Goal: Transaction & Acquisition: Purchase product/service

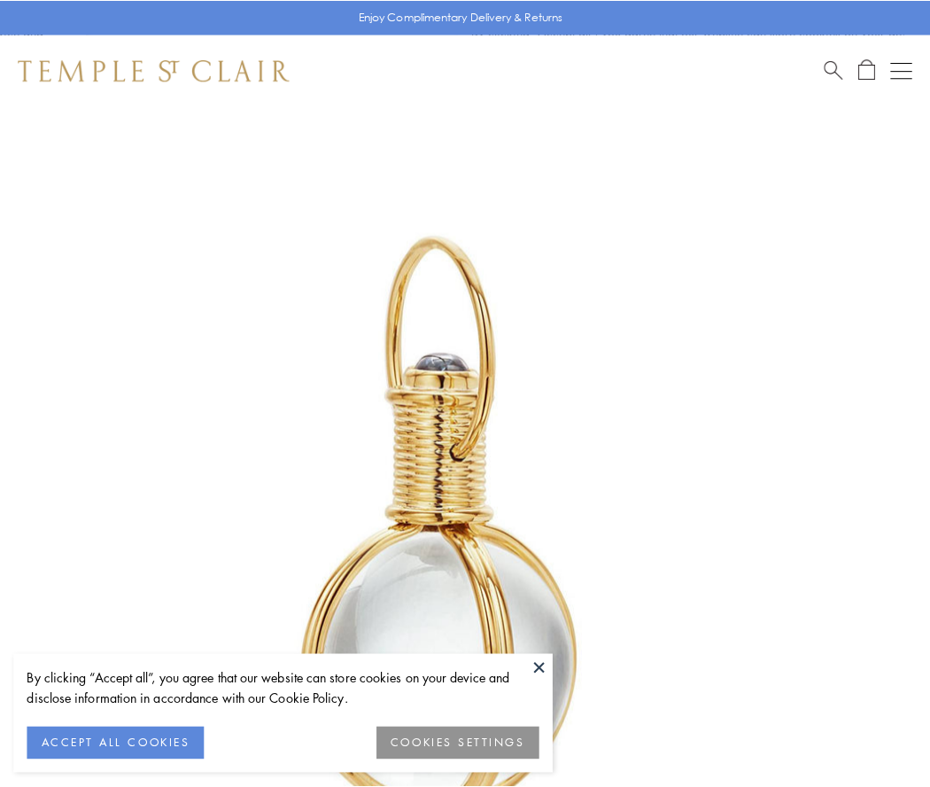
scroll to position [462, 0]
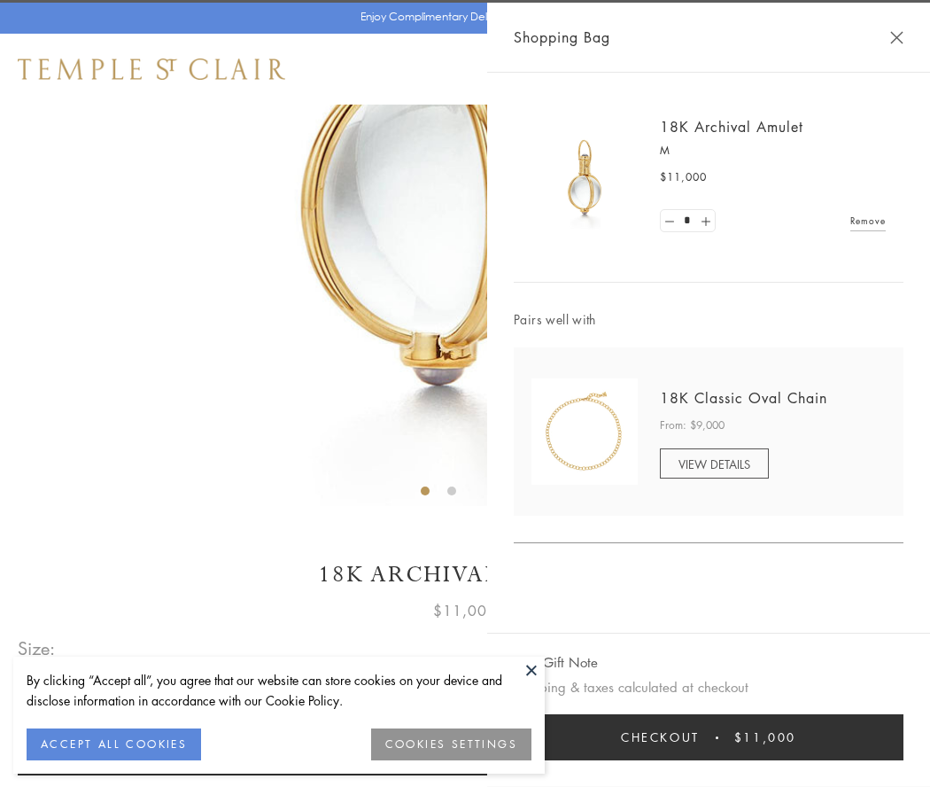
click at [709, 737] on button "Checkout $11,000" at bounding box center [709, 737] width 390 height 46
